Goal: Complete application form: Complete application form

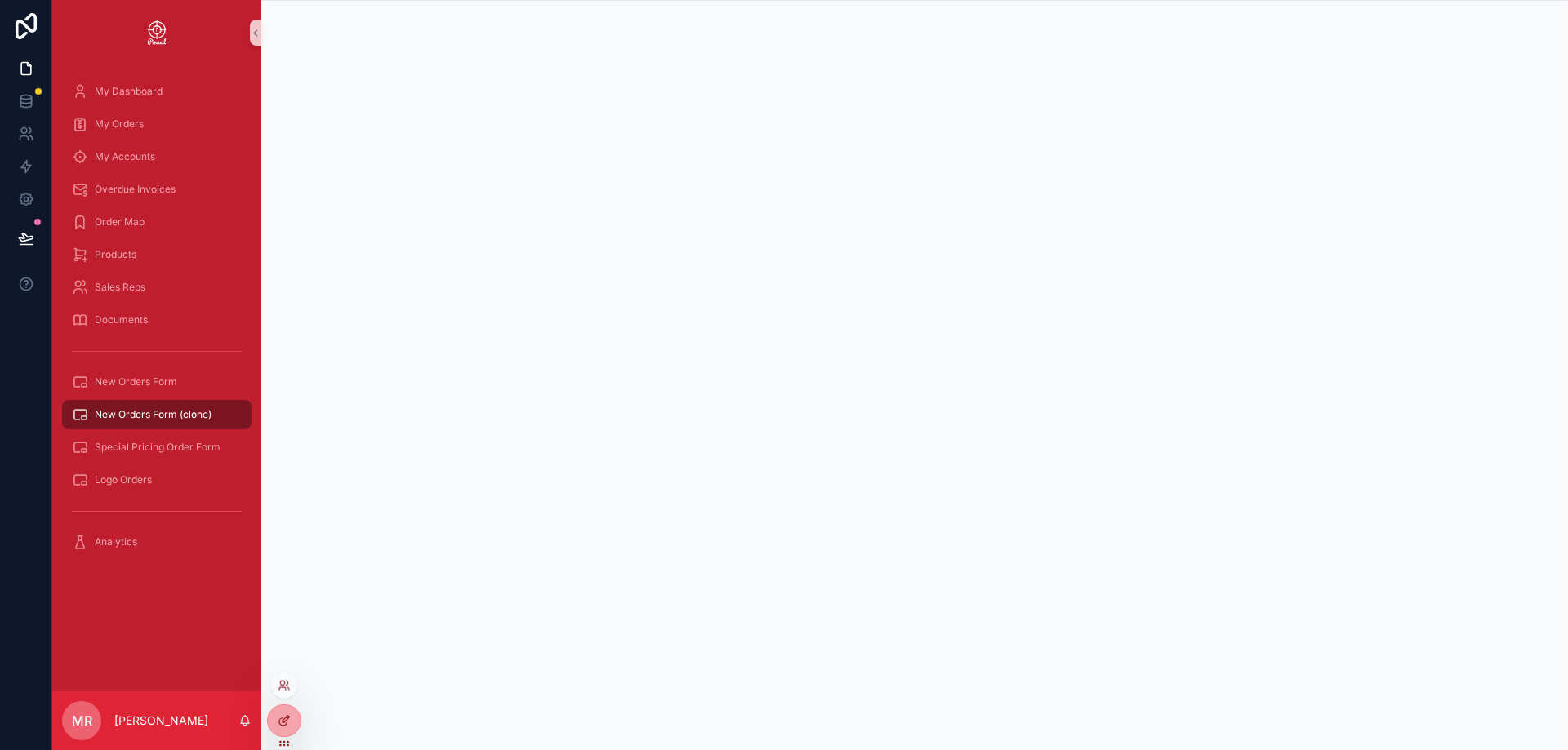
click at [291, 720] on div at bounding box center [284, 721] width 33 height 31
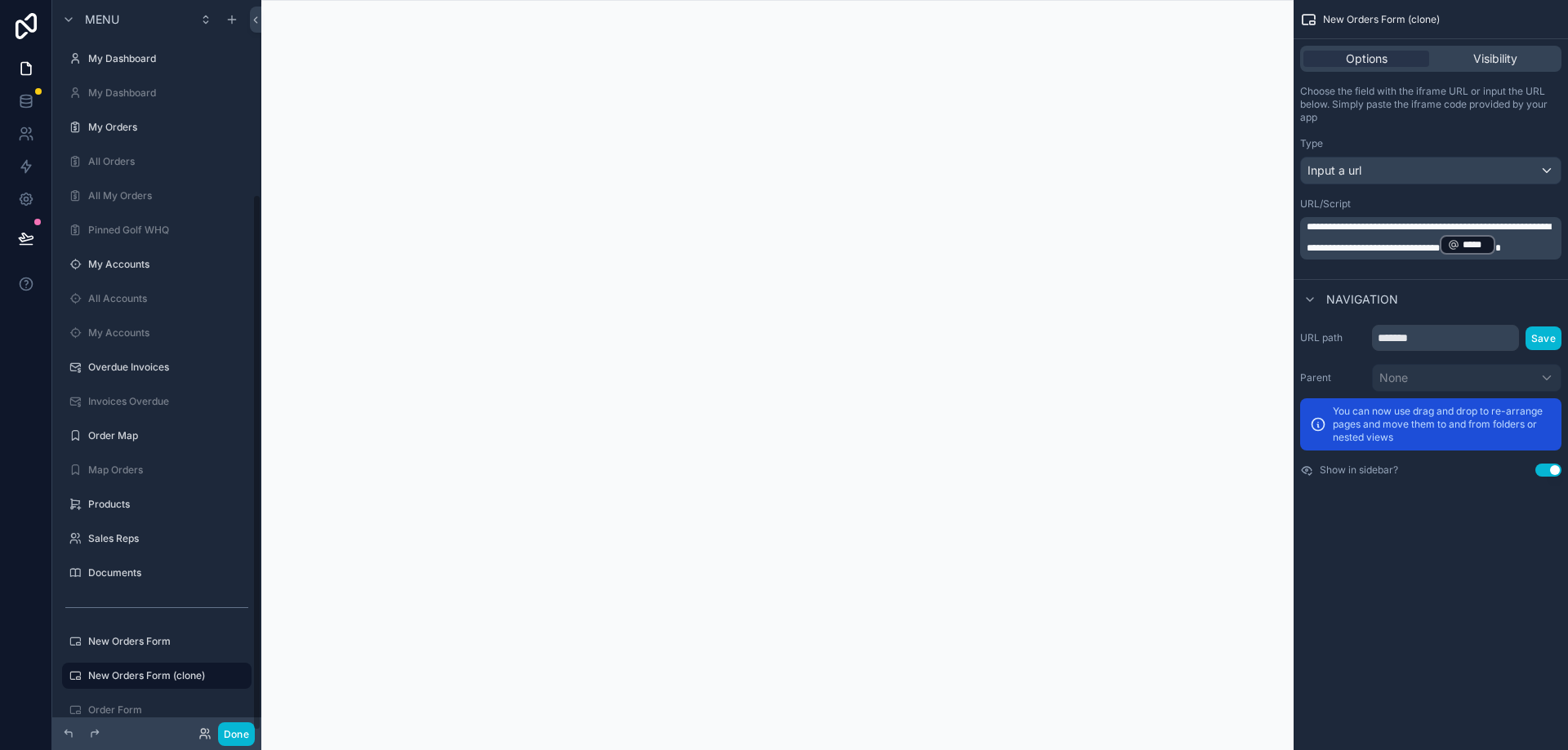
scroll to position [263, 0]
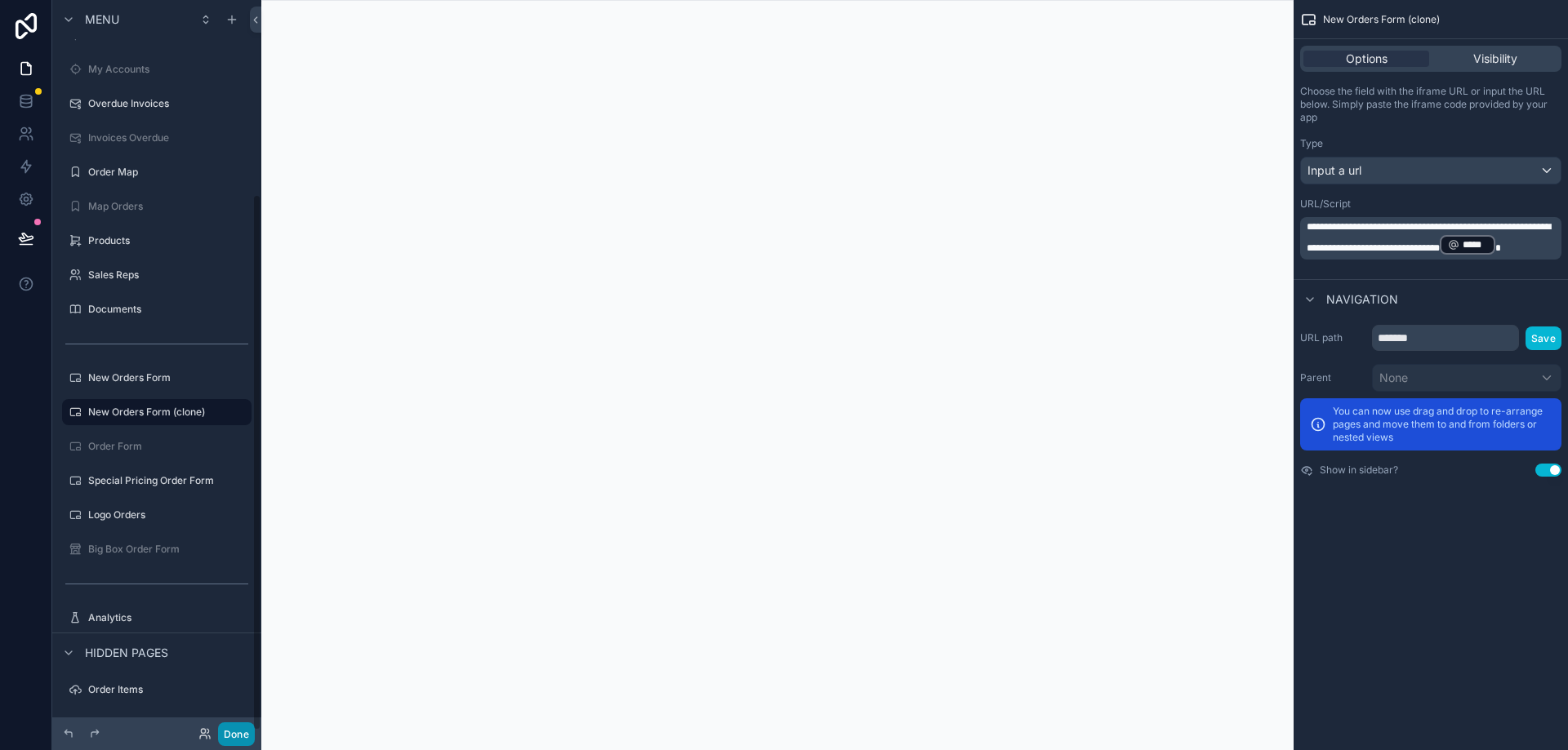
click at [236, 733] on button "Done" at bounding box center [237, 734] width 36 height 24
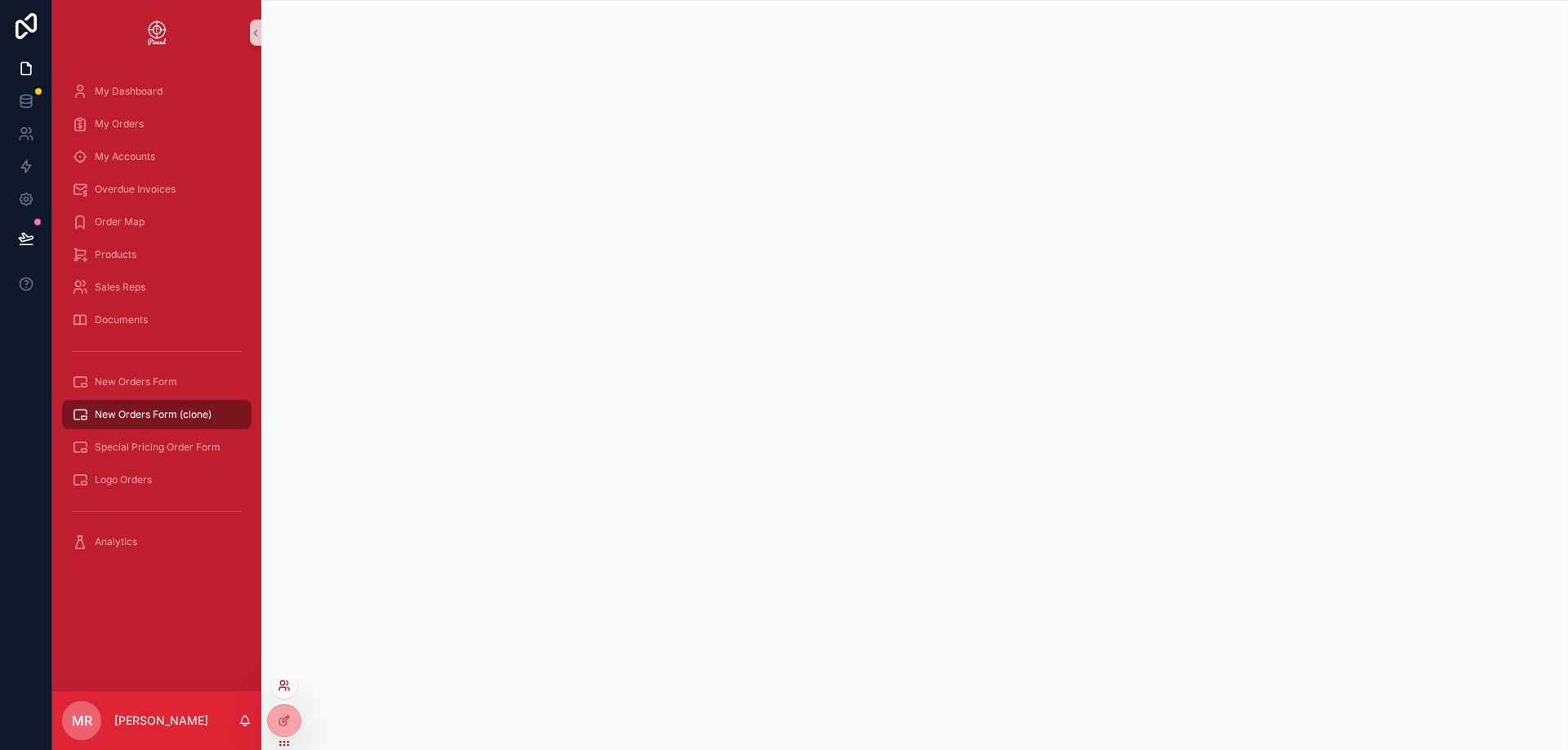
click at [286, 688] on icon at bounding box center [284, 686] width 13 height 13
click at [525, 389] on input "text" at bounding box center [576, 386] width 301 height 26
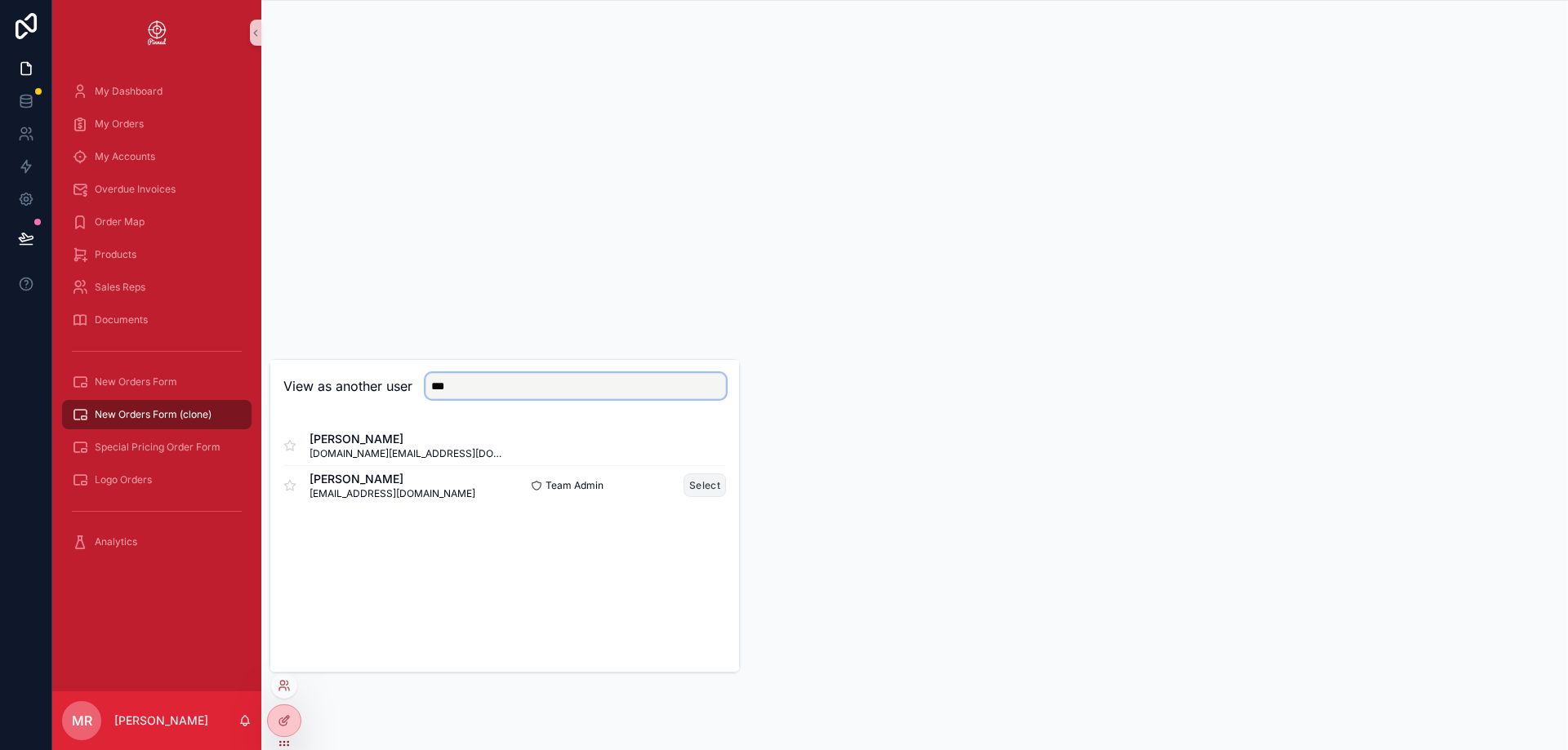
type input "***"
click at [695, 485] on button "Select" at bounding box center [705, 485] width 42 height 24
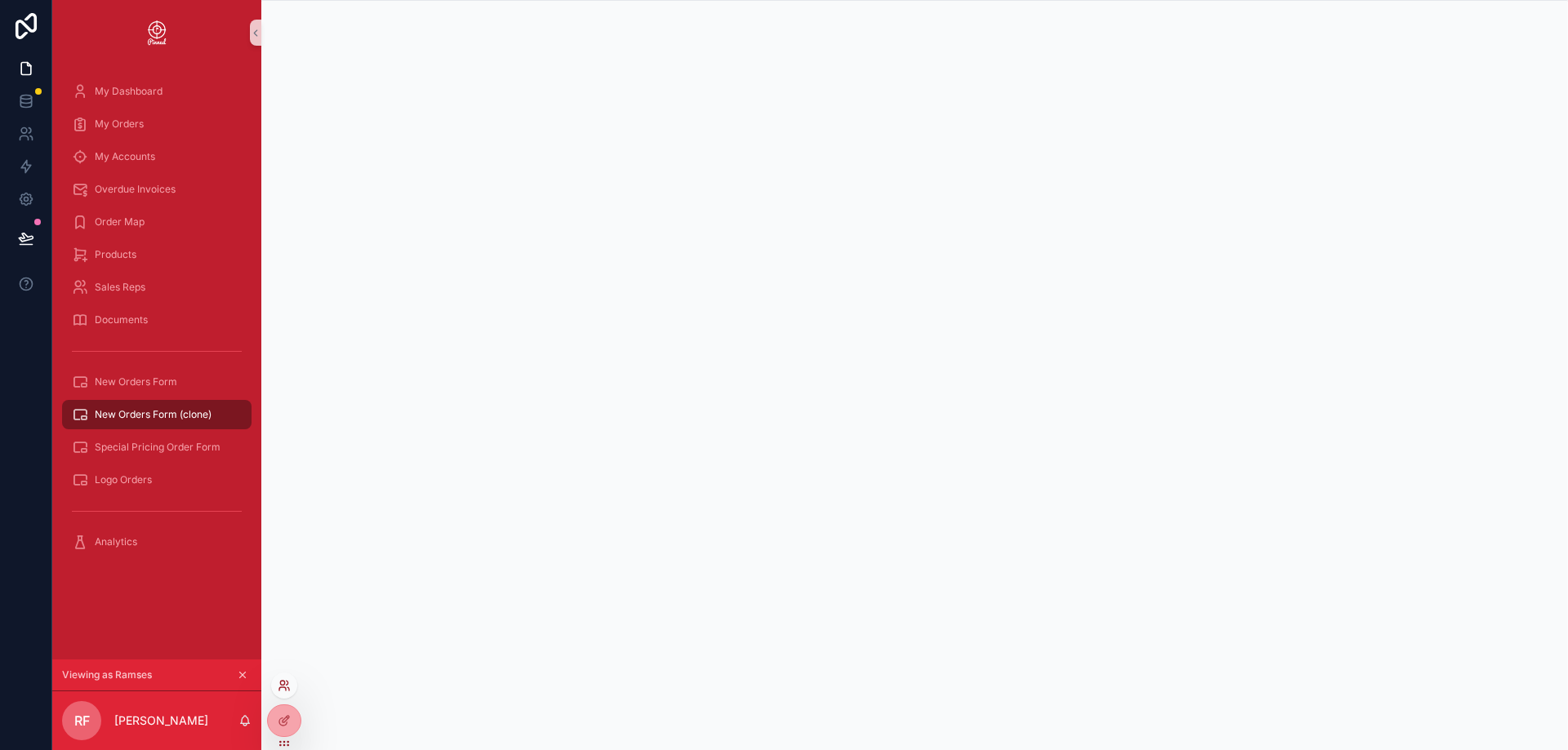
click at [285, 690] on icon at bounding box center [283, 689] width 7 height 3
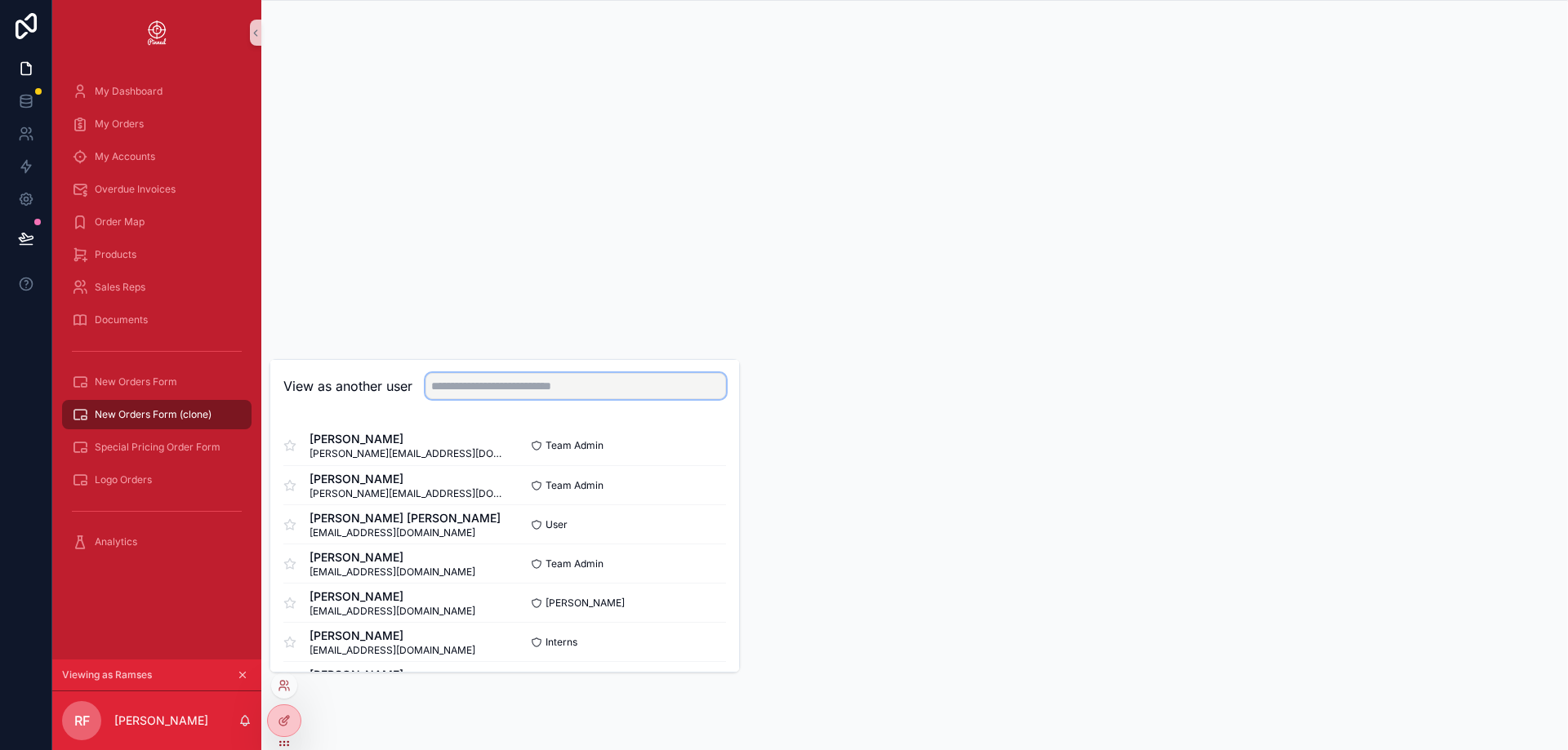
click at [480, 380] on input "text" at bounding box center [576, 386] width 301 height 26
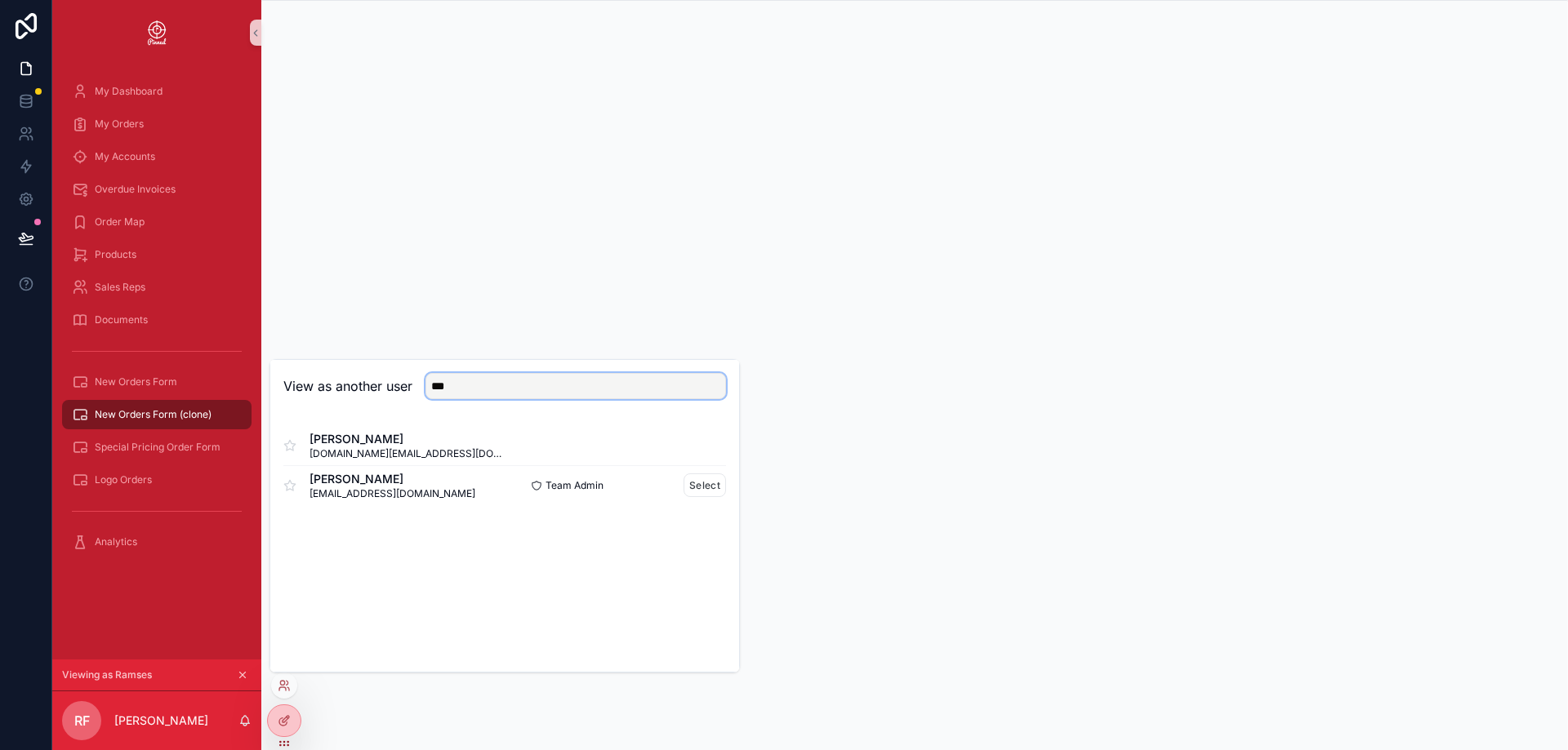
type input "***"
drag, startPoint x: 441, startPoint y: 495, endPoint x: 307, endPoint y: 499, distance: 134.1
click at [307, 499] on div "Ramses Fernandez operations@pinnedgolf.com" at bounding box center [394, 486] width 221 height 30
copy span "[EMAIL_ADDRESS][DOMAIN_NAME]"
click at [281, 684] on icon at bounding box center [282, 683] width 4 height 4
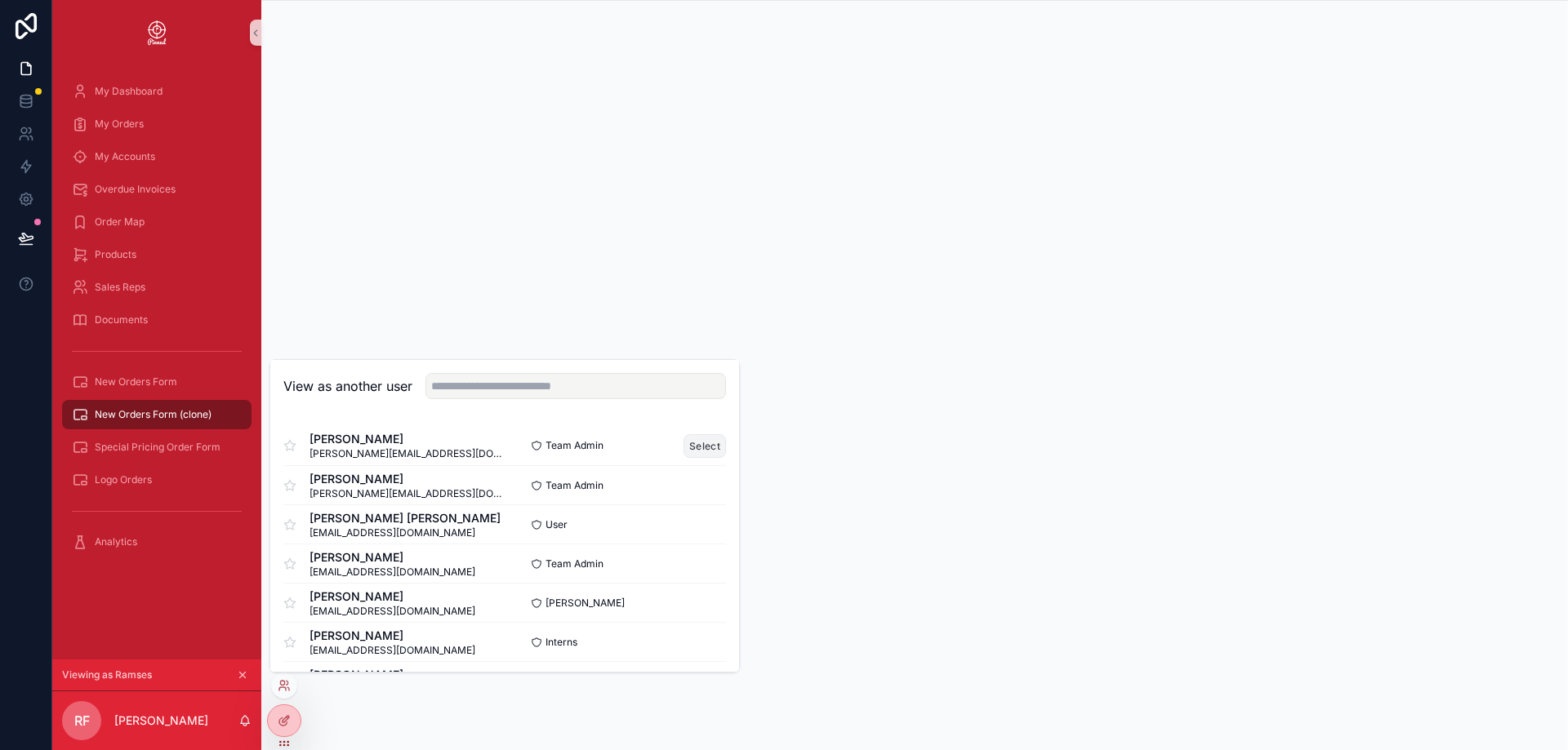
click at [694, 451] on button "Select" at bounding box center [705, 446] width 42 height 24
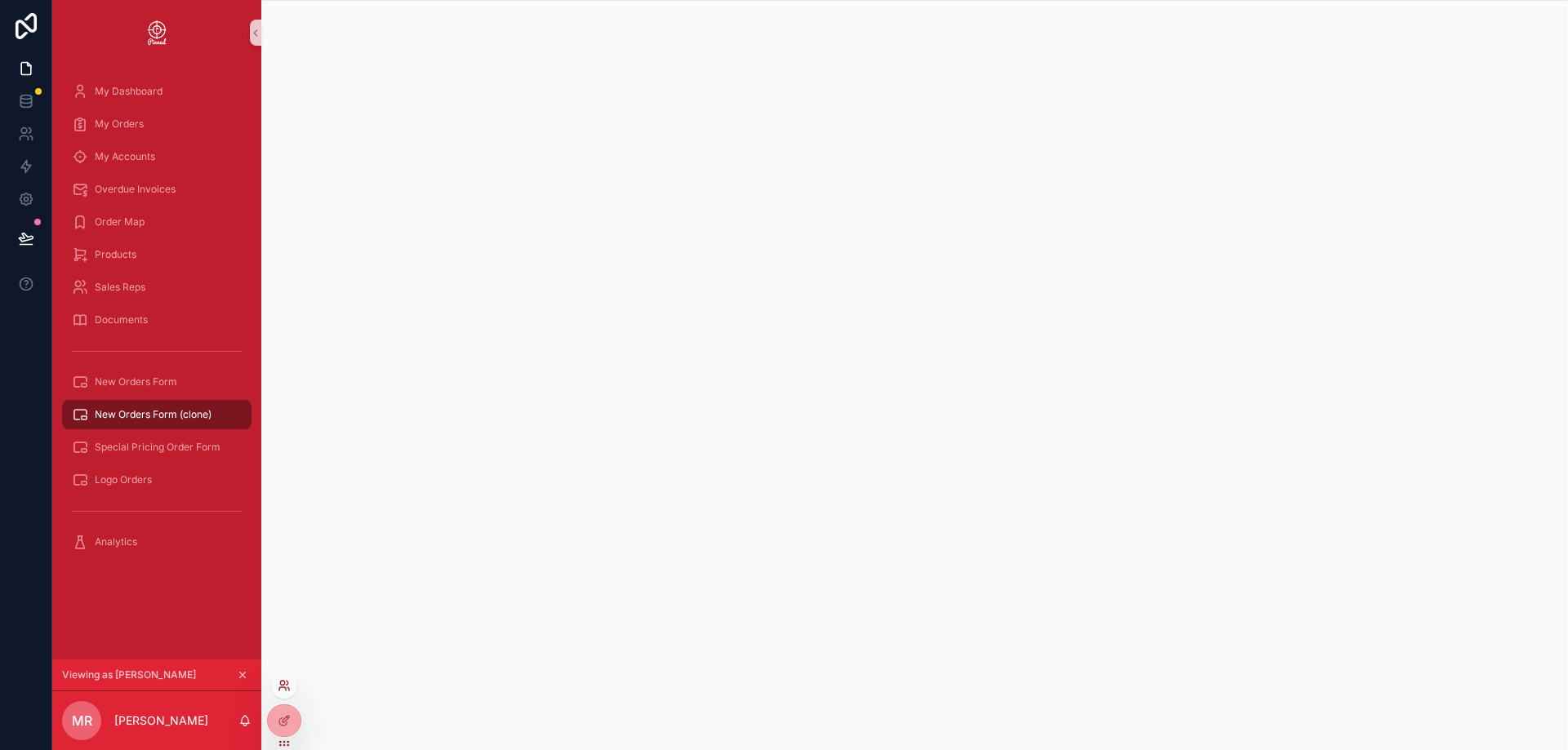
click at [283, 684] on icon at bounding box center [284, 686] width 13 height 13
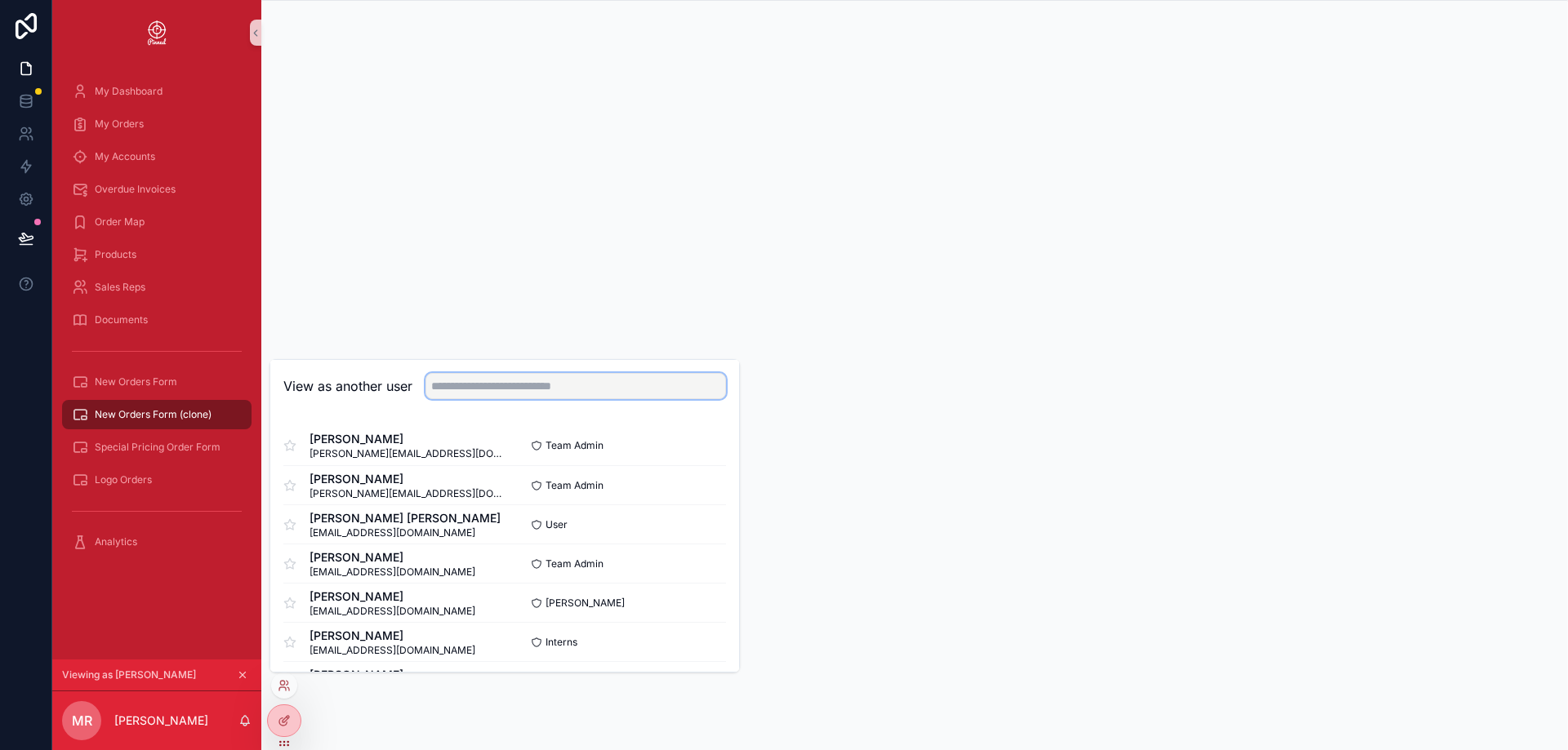
click at [523, 383] on input "text" at bounding box center [576, 386] width 301 height 26
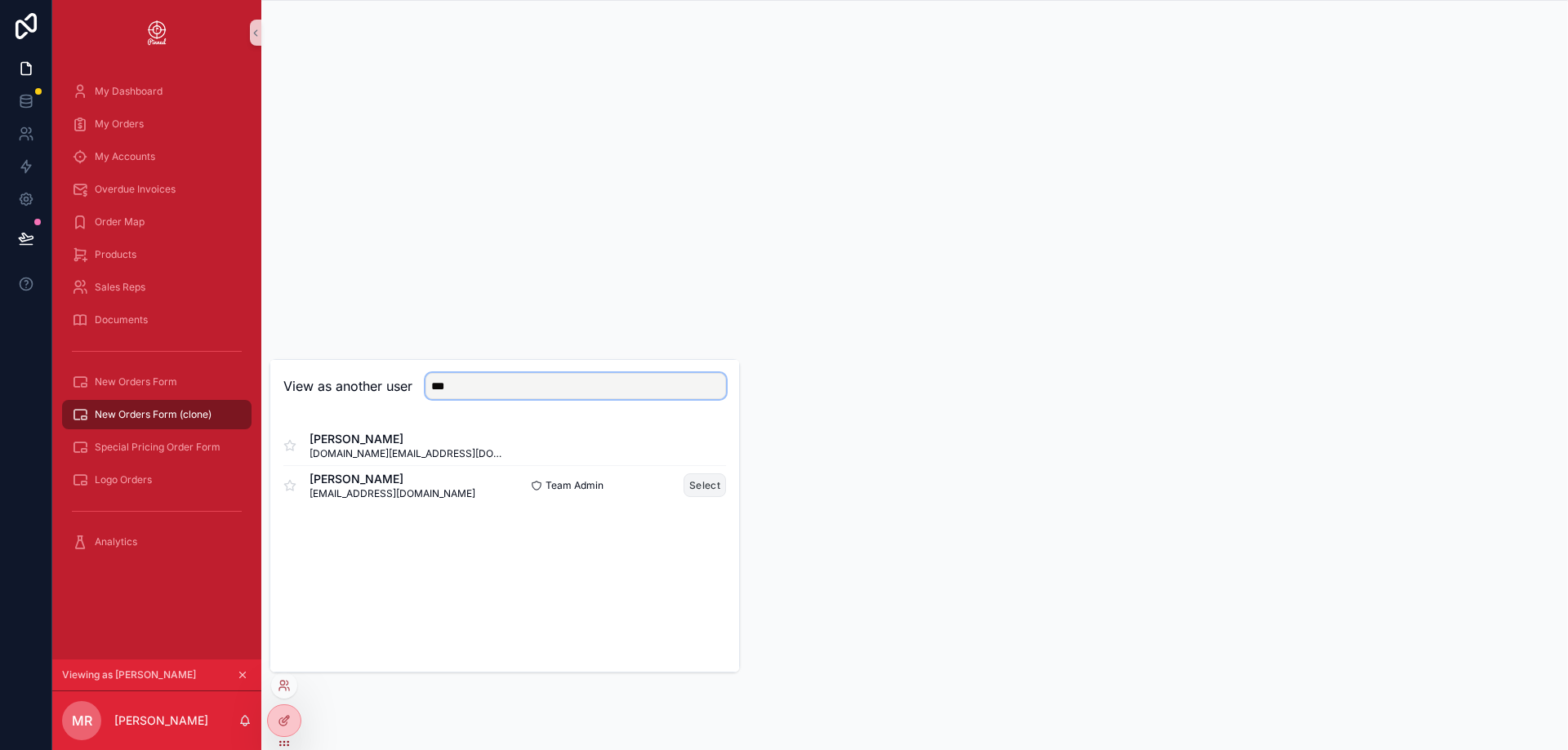
type input "***"
click at [701, 481] on button "Select" at bounding box center [705, 485] width 42 height 24
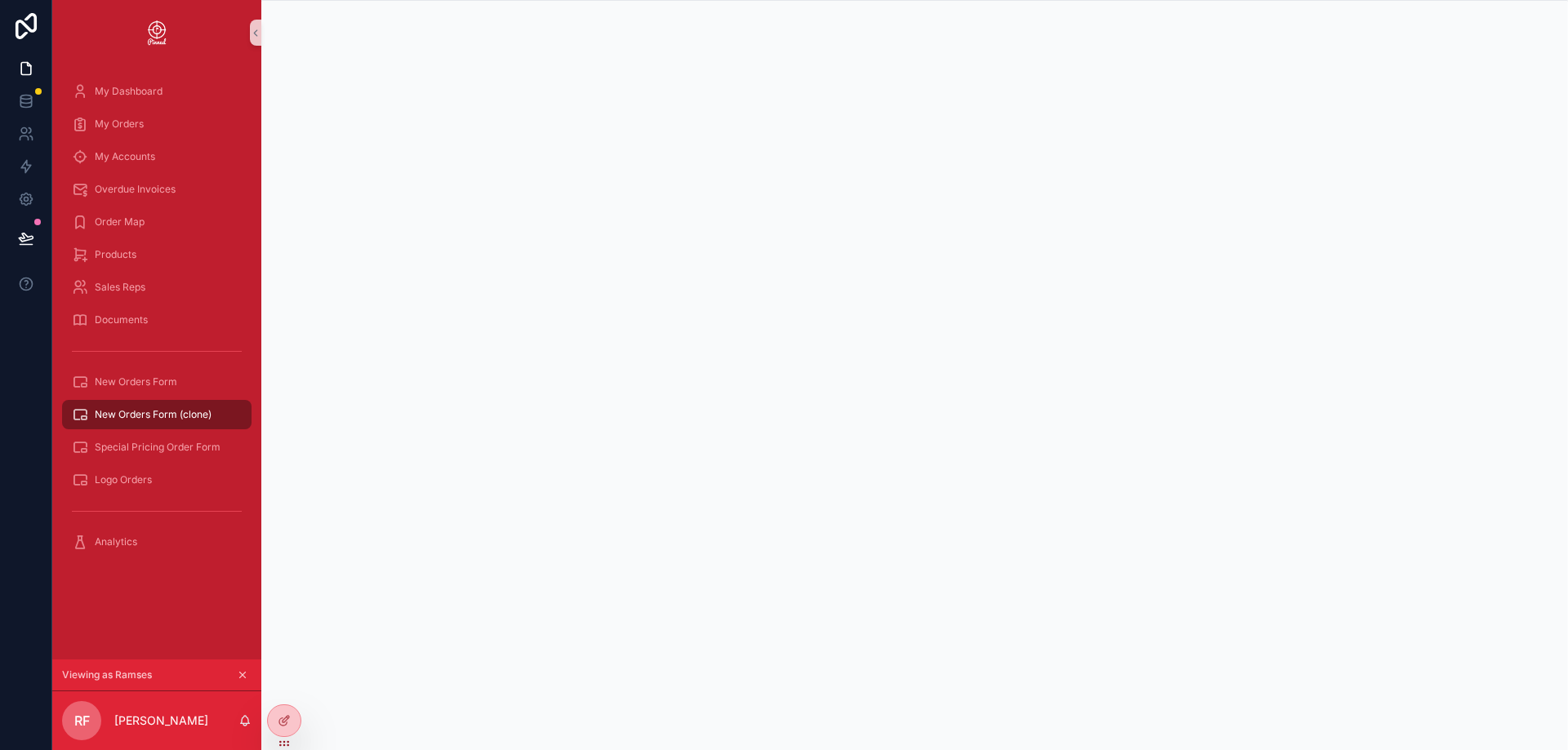
click at [166, 414] on span "New Orders Form (clone)" at bounding box center [153, 415] width 117 height 13
click at [157, 388] on span "New Orders Form" at bounding box center [136, 382] width 82 height 13
click at [160, 405] on div "New Orders Form (clone)" at bounding box center [156, 414] width 170 height 26
click at [170, 420] on span "New Orders Form (clone)" at bounding box center [153, 415] width 117 height 13
click at [177, 414] on span "New Orders Form (clone)" at bounding box center [153, 415] width 117 height 13
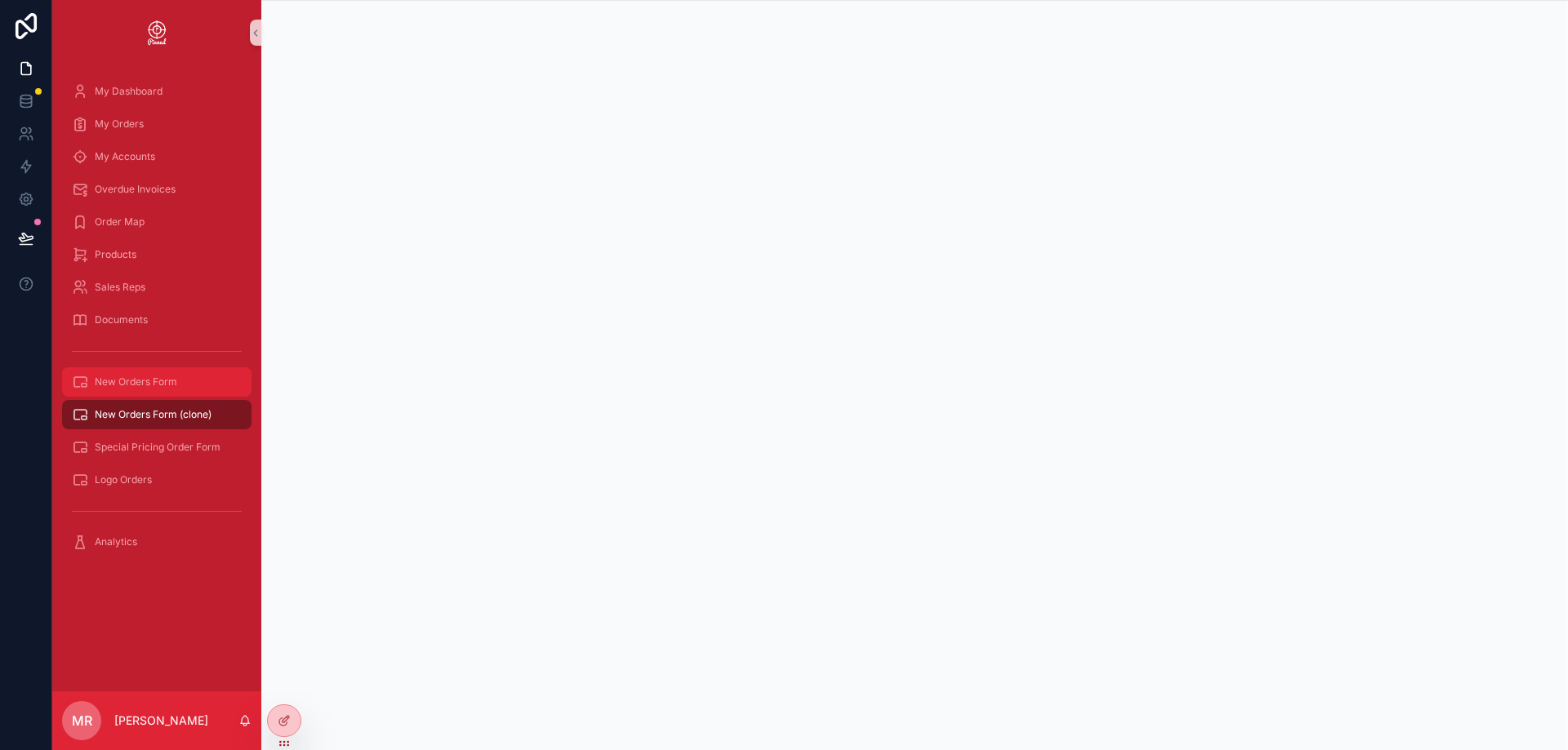
click at [174, 393] on div "New Orders Form" at bounding box center [156, 381] width 170 height 26
click at [169, 413] on span "New Orders Form (clone)" at bounding box center [153, 415] width 117 height 13
click at [285, 685] on icon at bounding box center [284, 686] width 13 height 13
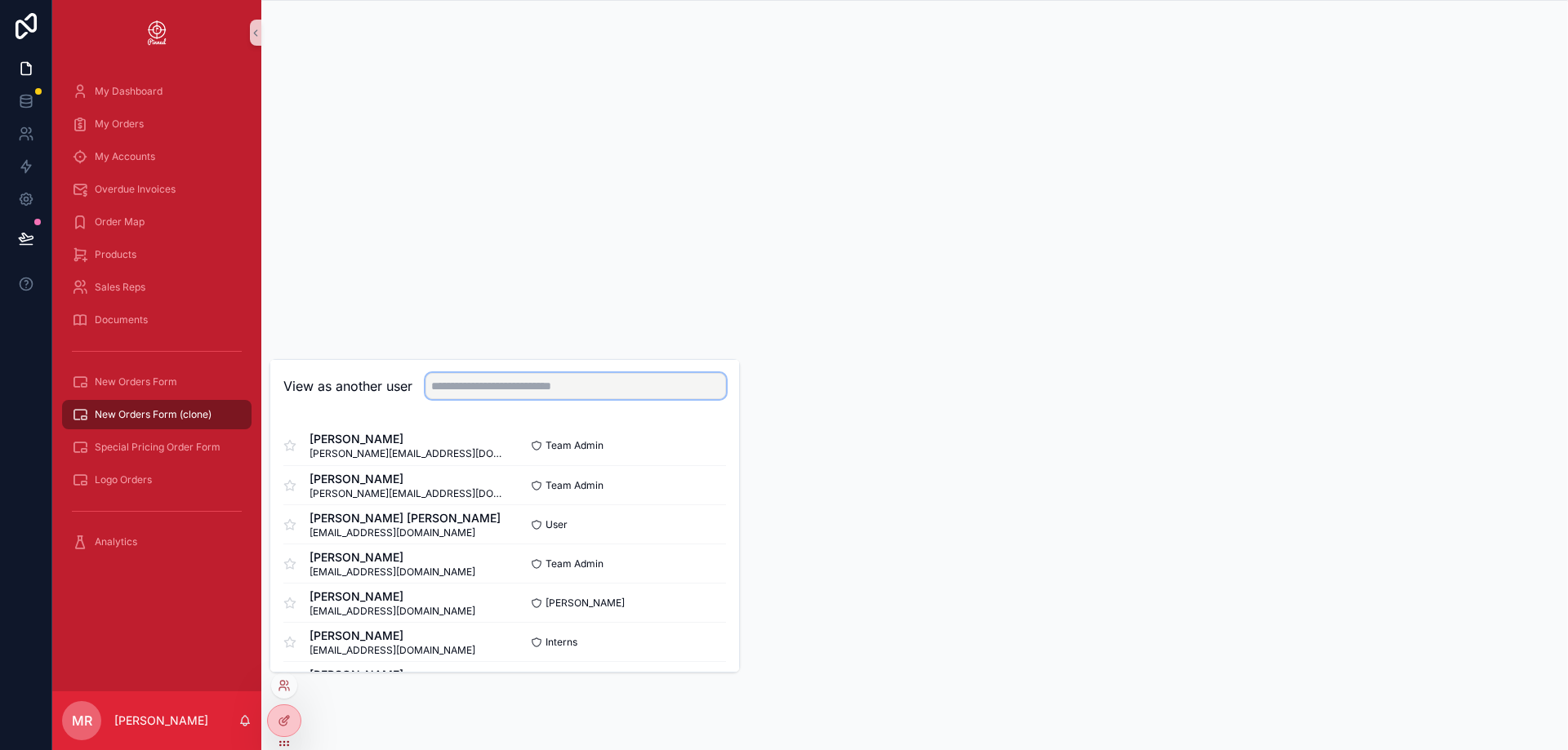
click at [551, 375] on input "text" at bounding box center [576, 386] width 301 height 26
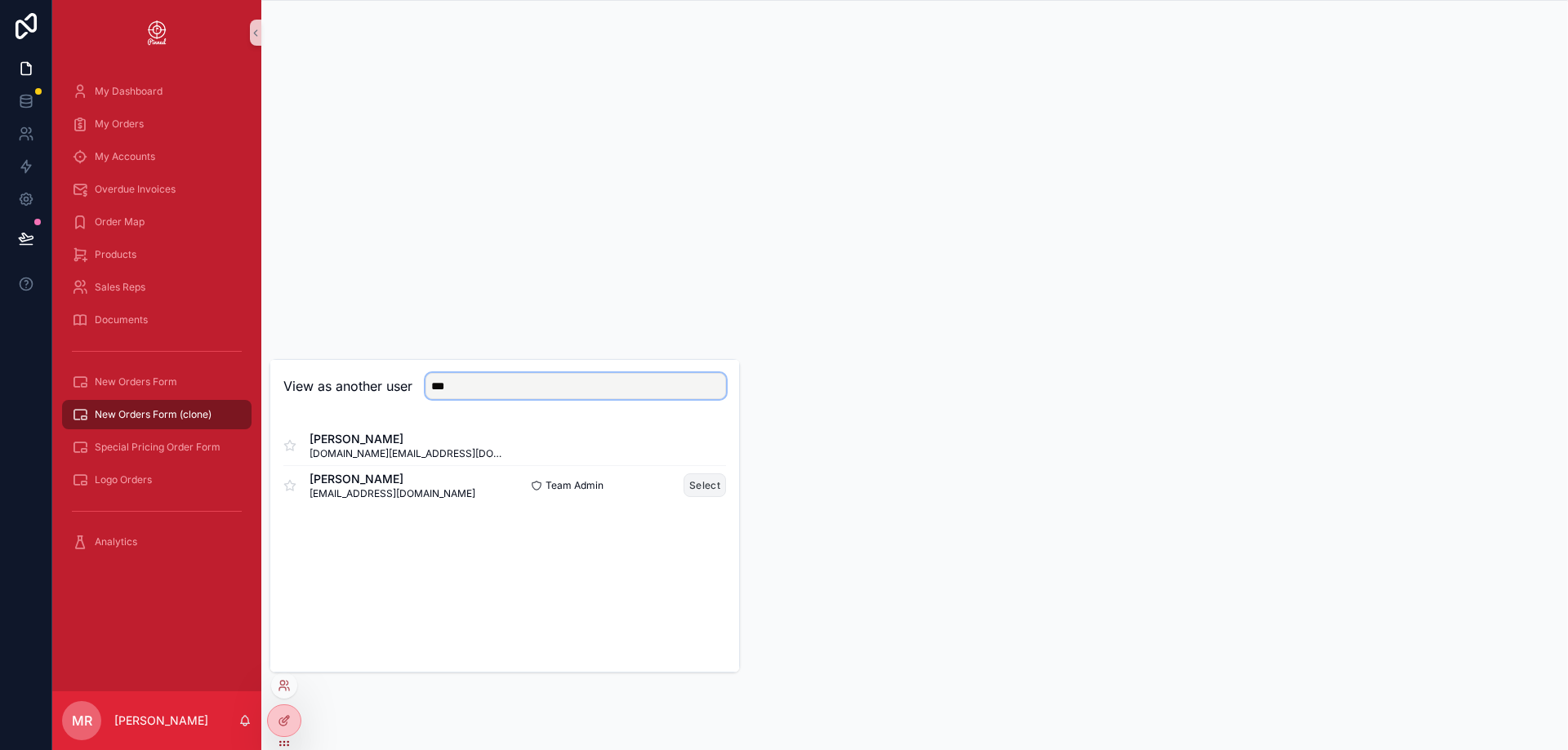
type input "***"
click at [693, 485] on button "Select" at bounding box center [705, 485] width 42 height 24
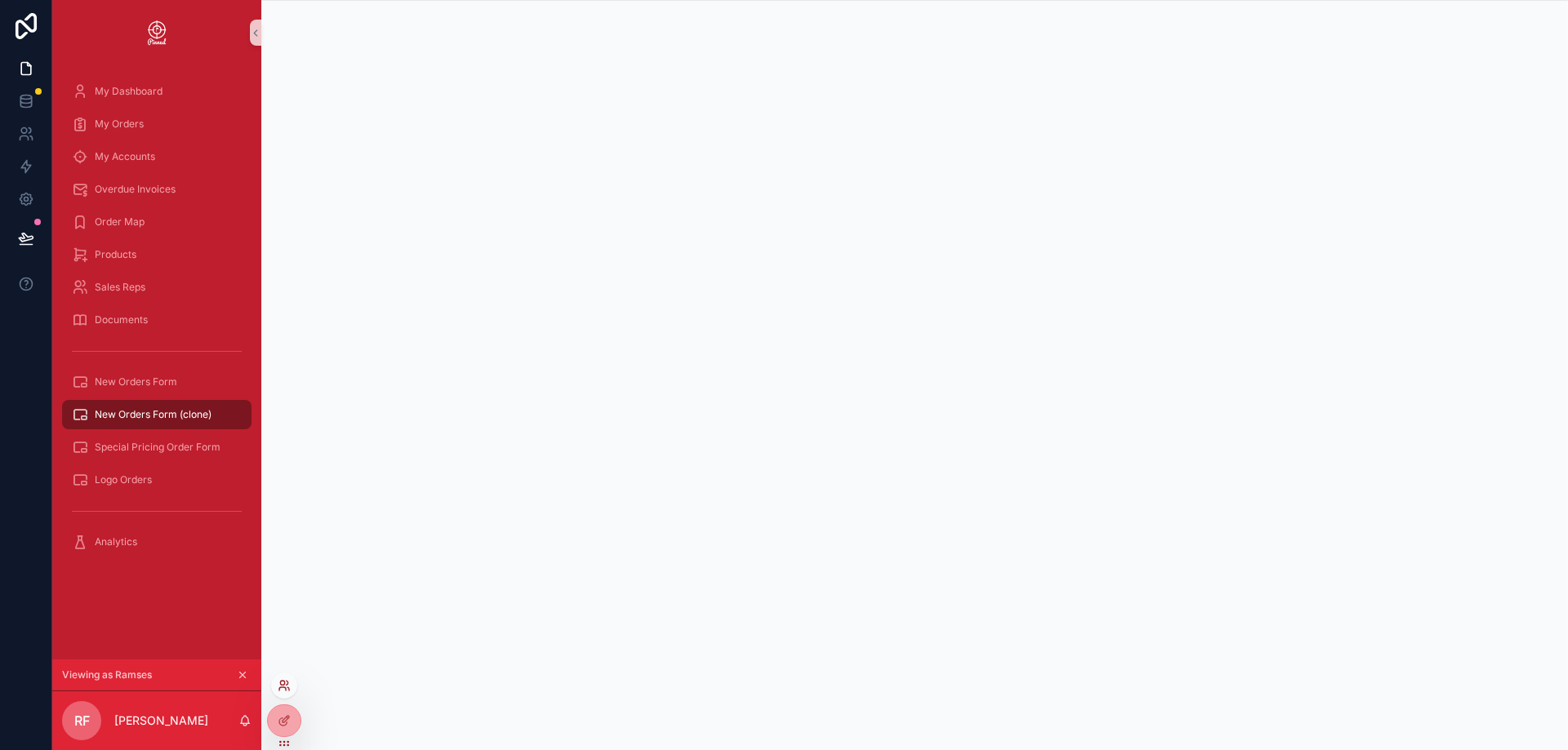
click at [286, 690] on icon at bounding box center [284, 686] width 13 height 13
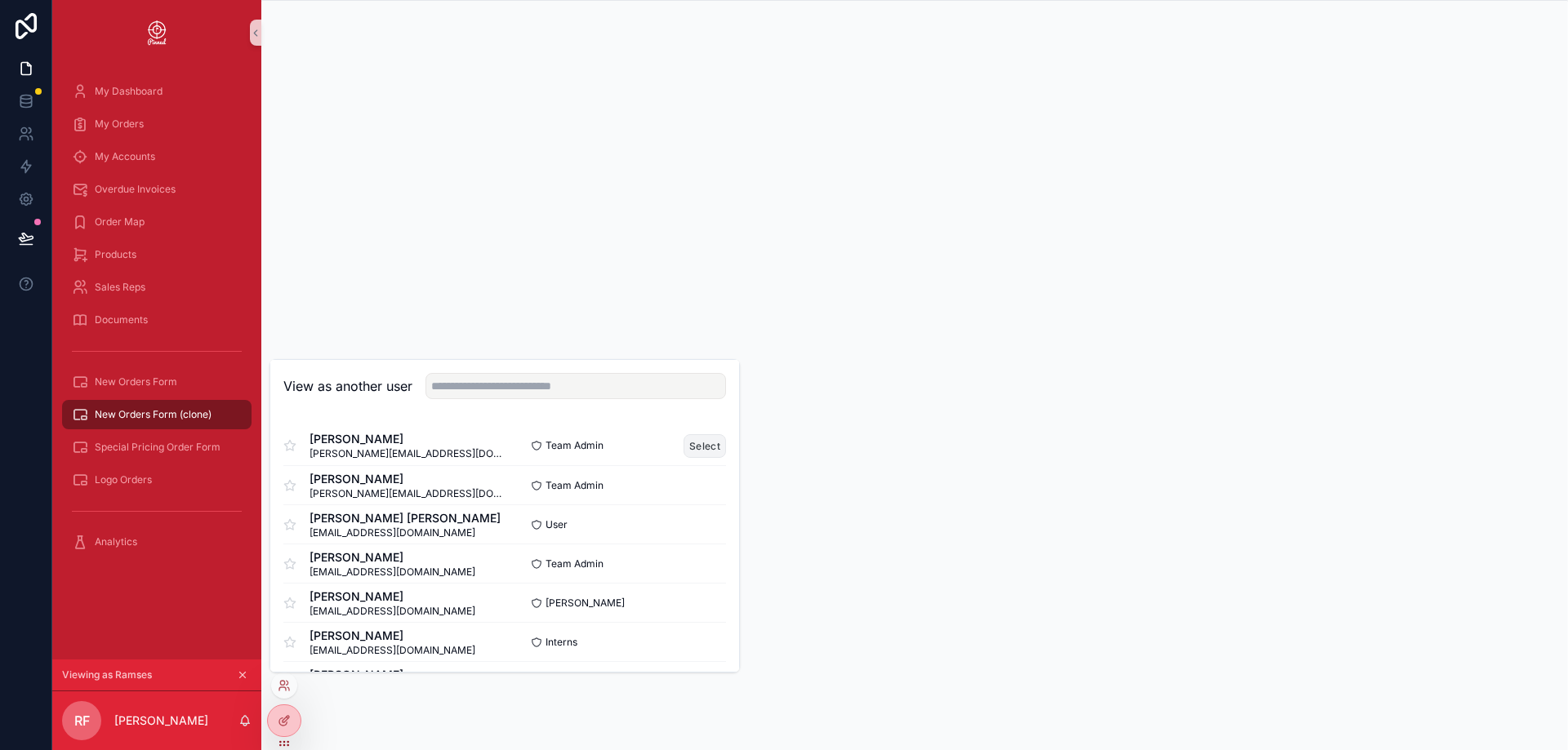
click at [702, 448] on button "Select" at bounding box center [705, 446] width 42 height 24
